Goal: Information Seeking & Learning: Learn about a topic

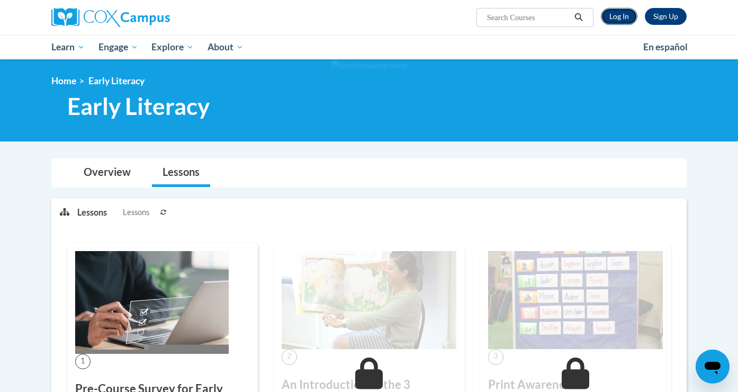
click at [622, 14] on link "Log In" at bounding box center [619, 16] width 37 height 17
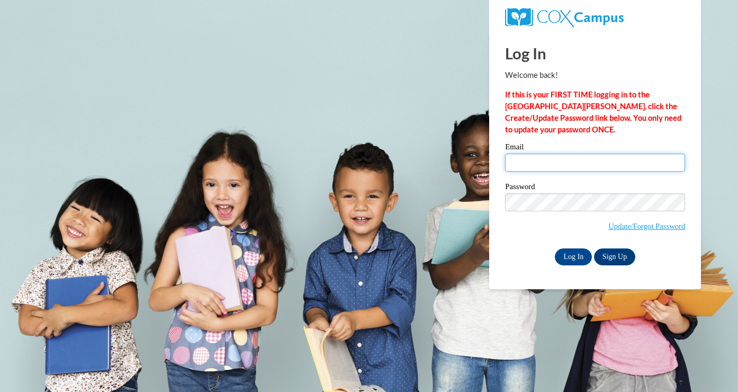
click at [571, 167] on input "Email" at bounding box center [595, 163] width 180 height 18
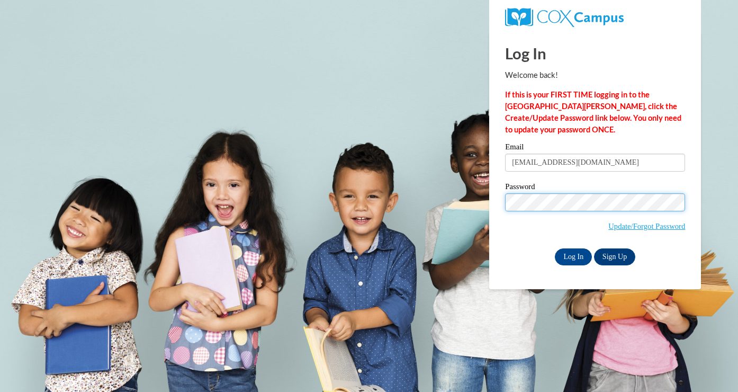
type input "jstephens@pioneerresa.org"
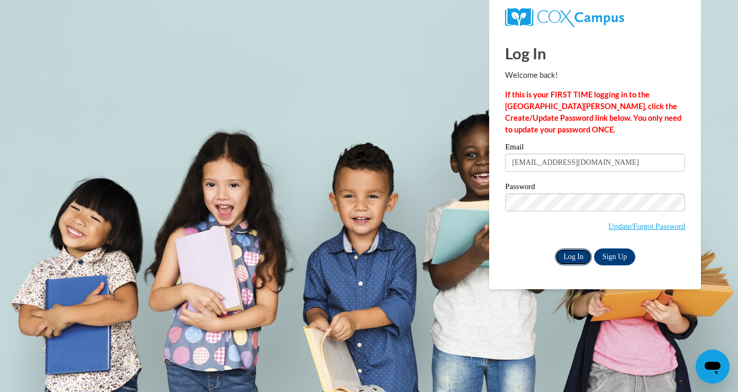
click at [562, 252] on input "Log In" at bounding box center [573, 256] width 37 height 17
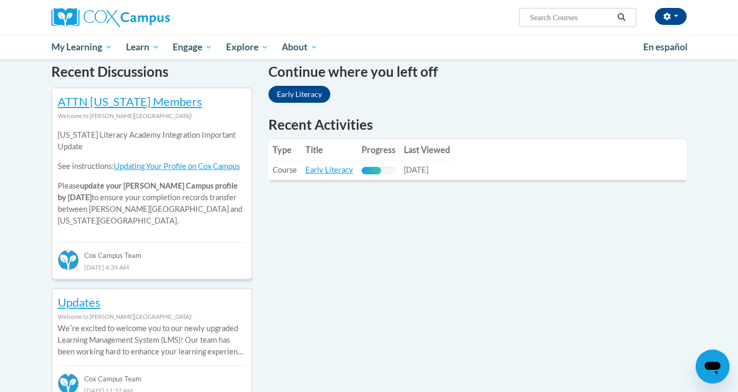
scroll to position [326, 0]
click at [334, 173] on link "Early Literacy" at bounding box center [330, 170] width 48 height 9
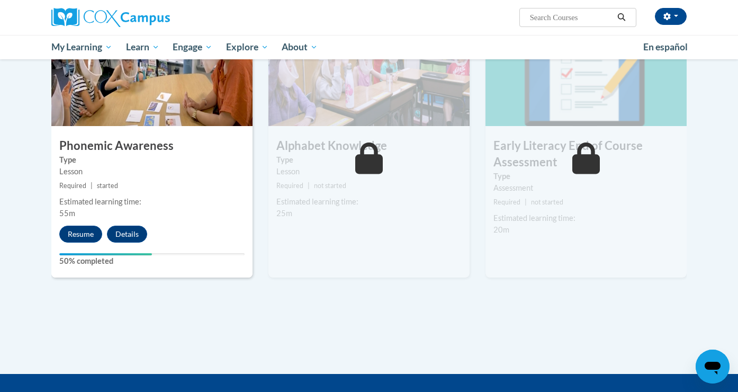
scroll to position [549, 0]
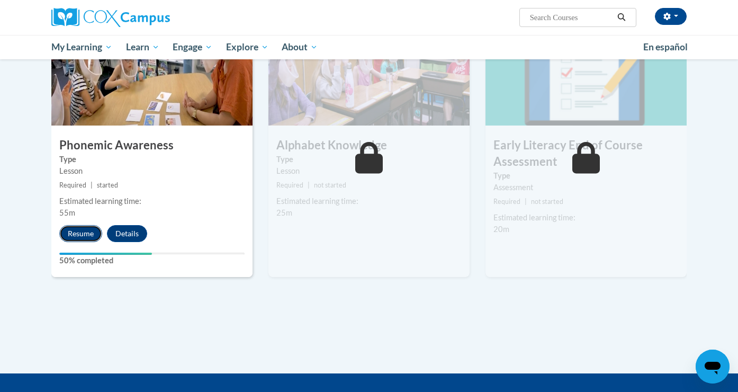
click at [80, 232] on button "Resume" at bounding box center [80, 233] width 43 height 17
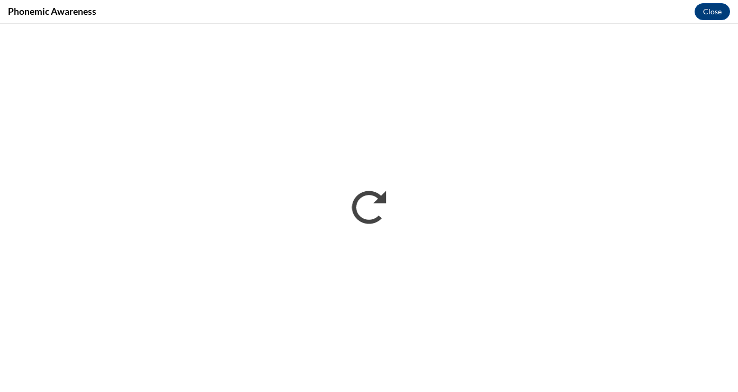
scroll to position [0, 0]
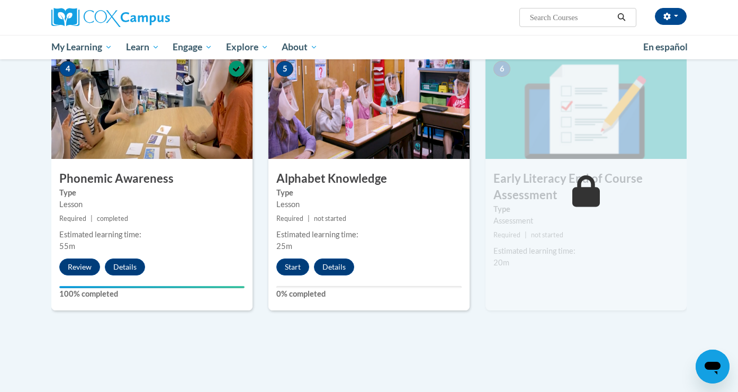
scroll to position [524, 0]
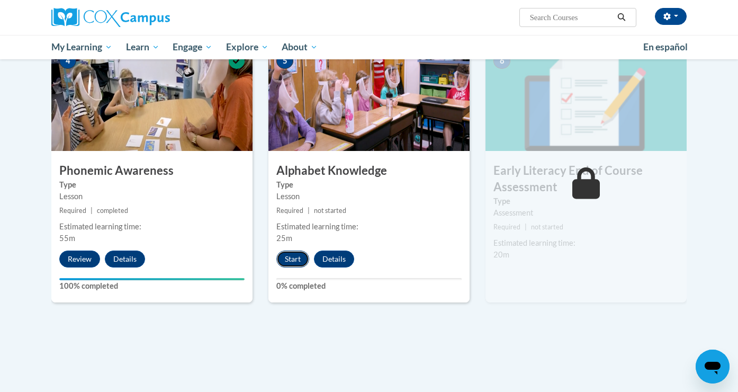
click at [291, 258] on button "Start" at bounding box center [292, 258] width 33 height 17
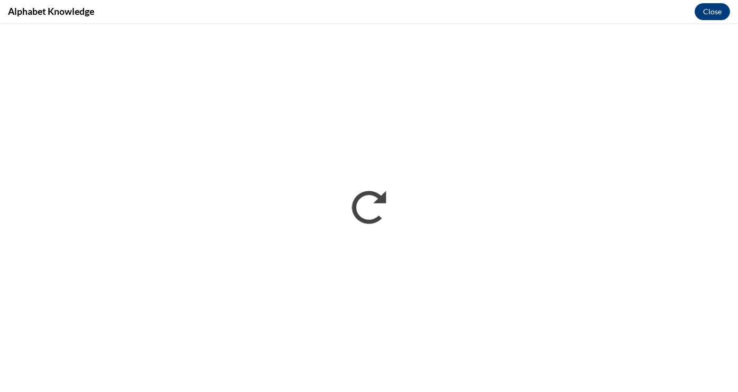
scroll to position [0, 0]
